Goal: Entertainment & Leisure: Consume media (video, audio)

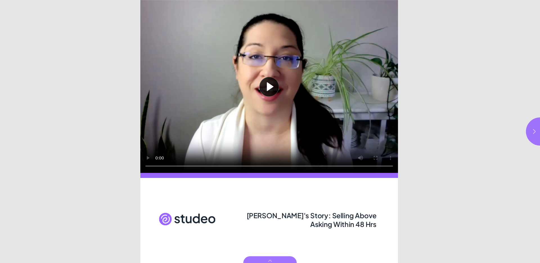
click at [274, 84] on button "Play video" at bounding box center [269, 86] width 258 height 173
click at [124, 0] on html "[PERSON_NAME]'s Story: Selling Above Asking Within 48 Hrs [PERSON_NAME]'s Story…" at bounding box center [270, 0] width 540 height 0
click at [530, 133] on button "button" at bounding box center [540, 131] width 28 height 28
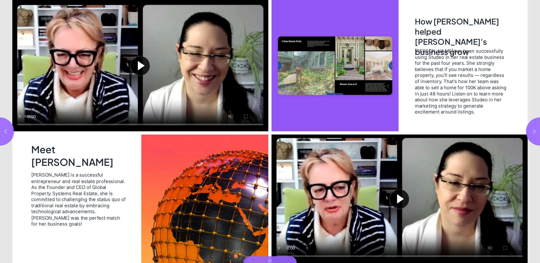
click at [138, 70] on button "Play video" at bounding box center [140, 65] width 256 height 131
click at [158, 80] on video "Video" at bounding box center [140, 65] width 256 height 131
click at [397, 196] on button "Play video" at bounding box center [400, 199] width 256 height 128
click at [514, 99] on div "Page 3" at bounding box center [399, 131] width 259 height 263
click at [515, 95] on div "Page 3" at bounding box center [399, 131] width 259 height 263
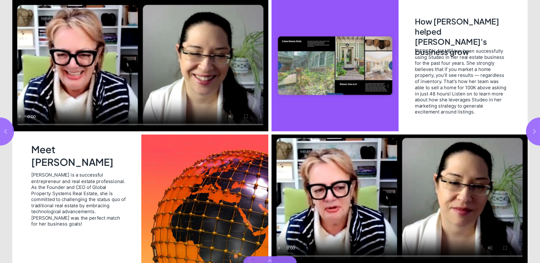
click at [515, 95] on div "Page 3" at bounding box center [399, 131] width 259 height 263
click at [535, 133] on icon "button" at bounding box center [535, 132] width 6 height 6
type input "***"
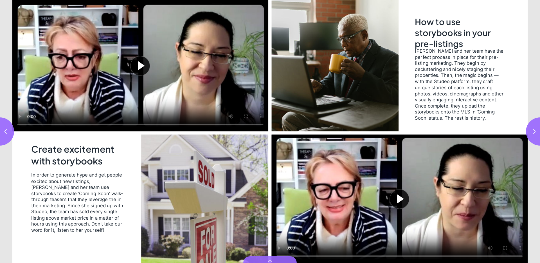
click at [135, 68] on button "Play video" at bounding box center [140, 65] width 256 height 131
click at [401, 201] on button "Play video" at bounding box center [400, 199] width 256 height 128
click at [534, 134] on button "button" at bounding box center [540, 131] width 28 height 28
type input "***"
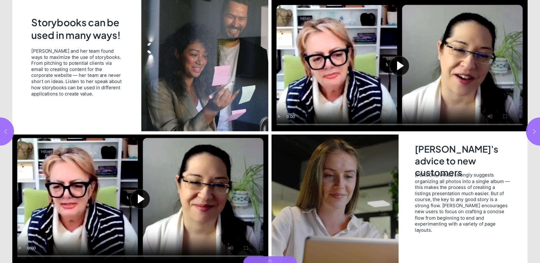
click at [157, 192] on button "Play video" at bounding box center [140, 199] width 256 height 128
drag, startPoint x: 532, startPoint y: 131, endPoint x: 395, endPoint y: 128, distance: 137.4
click at [405, 0] on main "[PERSON_NAME]'s Story: Selling Above Asking Within 48 Hrs Storybooks can be use…" at bounding box center [270, 0] width 540 height 0
click at [388, 77] on button "Play video" at bounding box center [400, 65] width 256 height 131
click at [396, 92] on video "Video" at bounding box center [400, 65] width 256 height 131
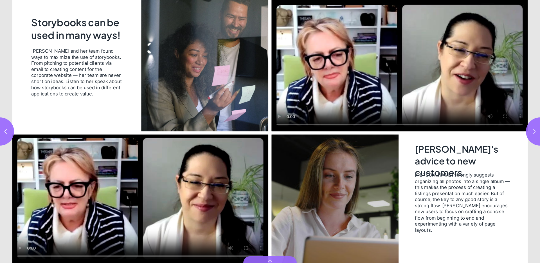
click at [531, 135] on button "button" at bounding box center [540, 131] width 28 height 28
type input "*"
